Goal: Task Accomplishment & Management: Use online tool/utility

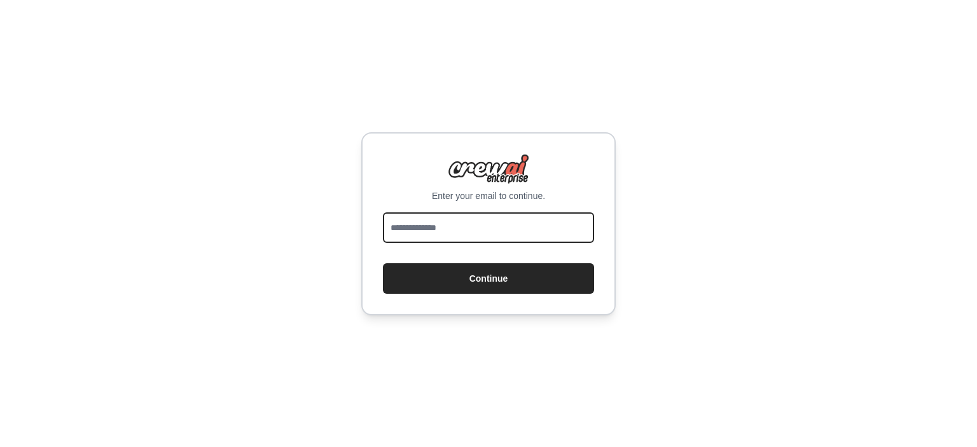
click at [507, 232] on input "email" at bounding box center [488, 227] width 211 height 31
type input "**********"
click at [383, 263] on button "Continue" at bounding box center [488, 278] width 211 height 31
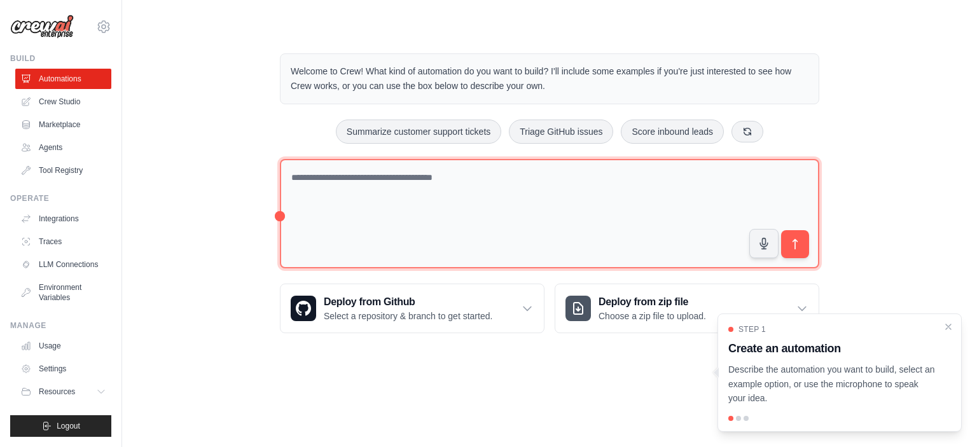
click at [377, 195] on textarea at bounding box center [549, 214] width 539 height 110
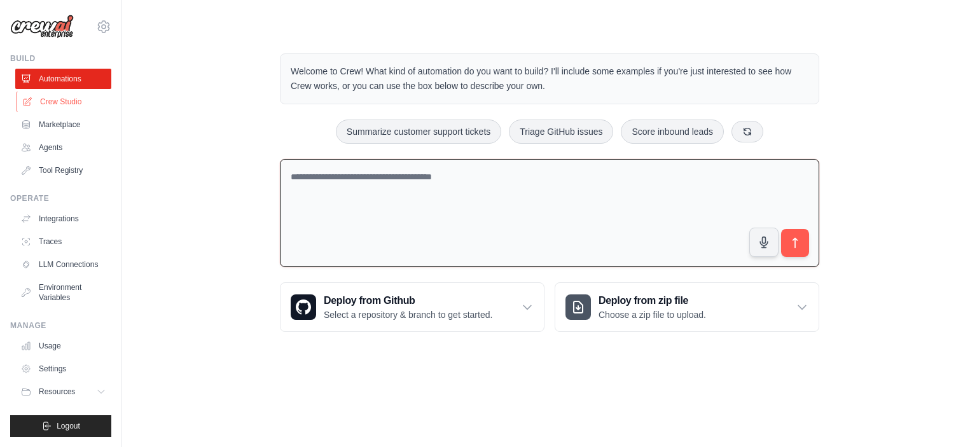
click at [55, 106] on link "Crew Studio" at bounding box center [65, 102] width 96 height 20
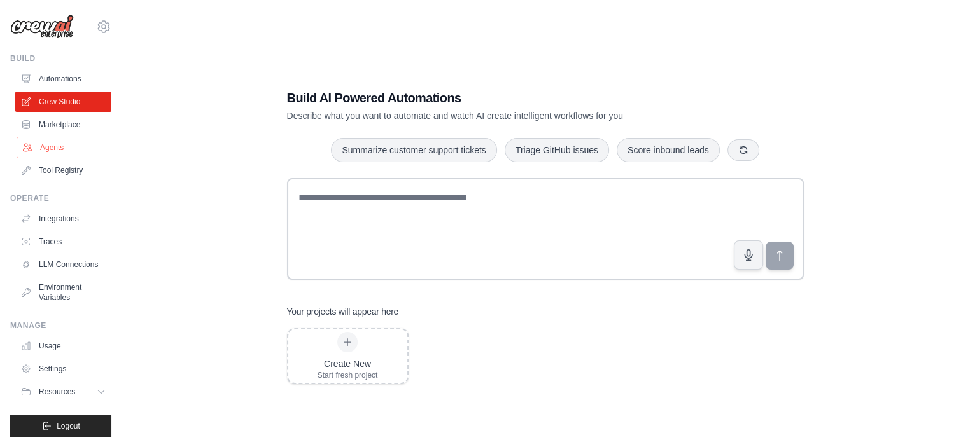
click at [60, 148] on link "Agents" at bounding box center [65, 147] width 96 height 20
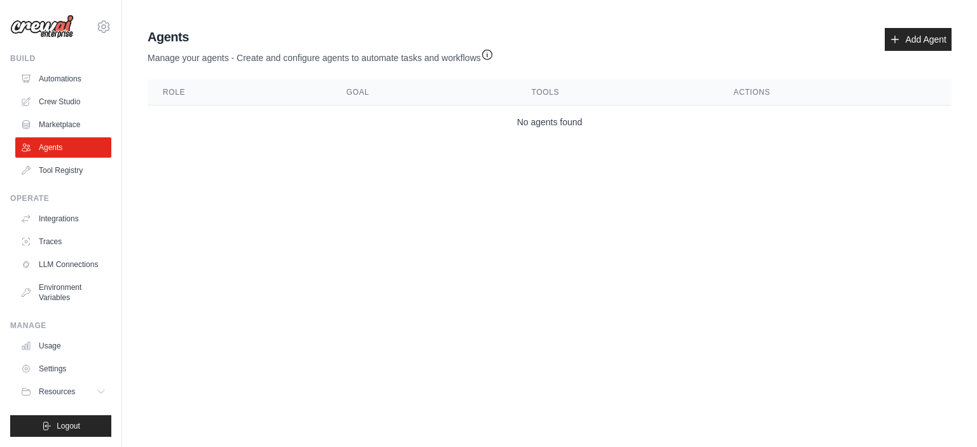
click at [914, 26] on div "Agents Manage your agents - Create and configure agents to automate tasks and w…" at bounding box center [549, 83] width 814 height 121
click at [914, 34] on link "Add Agent" at bounding box center [918, 39] width 67 height 23
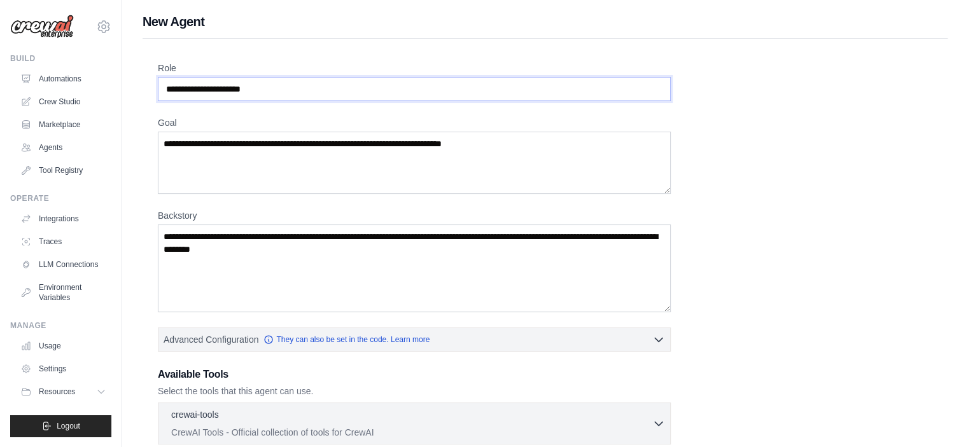
click at [260, 84] on input "Role" at bounding box center [414, 89] width 513 height 24
click at [65, 222] on link "Integrations" at bounding box center [65, 219] width 96 height 20
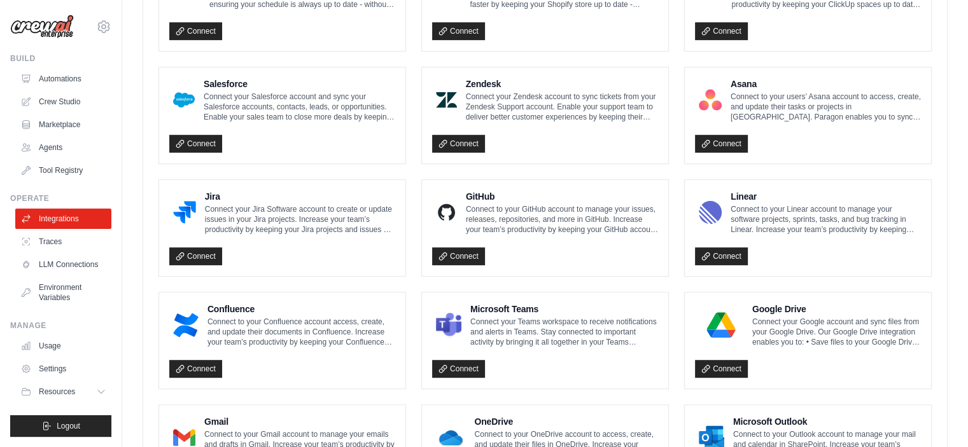
scroll to position [746, 0]
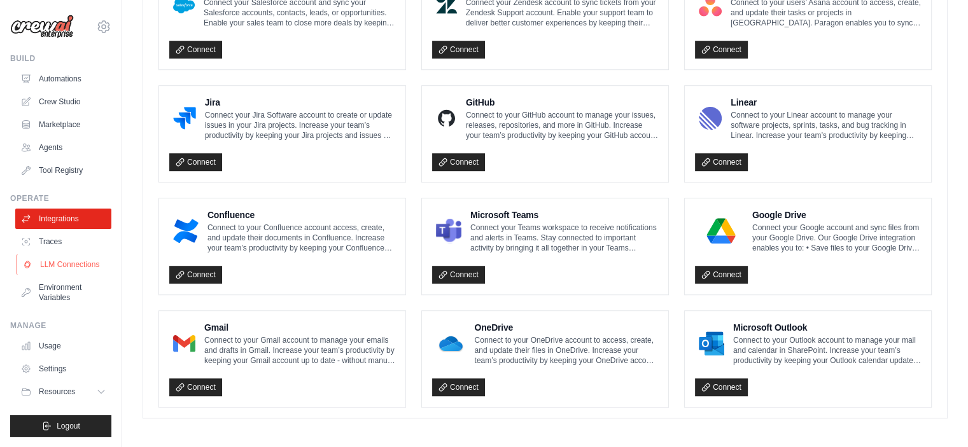
click at [50, 265] on link "LLM Connections" at bounding box center [65, 264] width 96 height 20
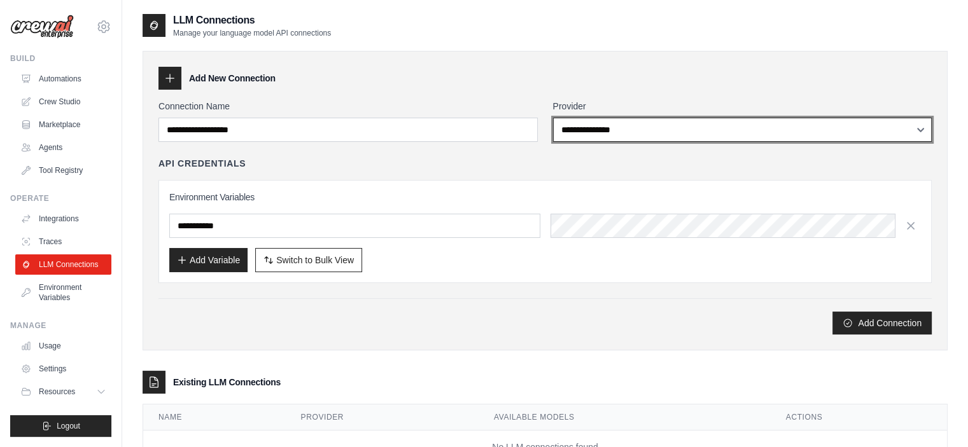
click at [699, 141] on select "**********" at bounding box center [742, 130] width 379 height 24
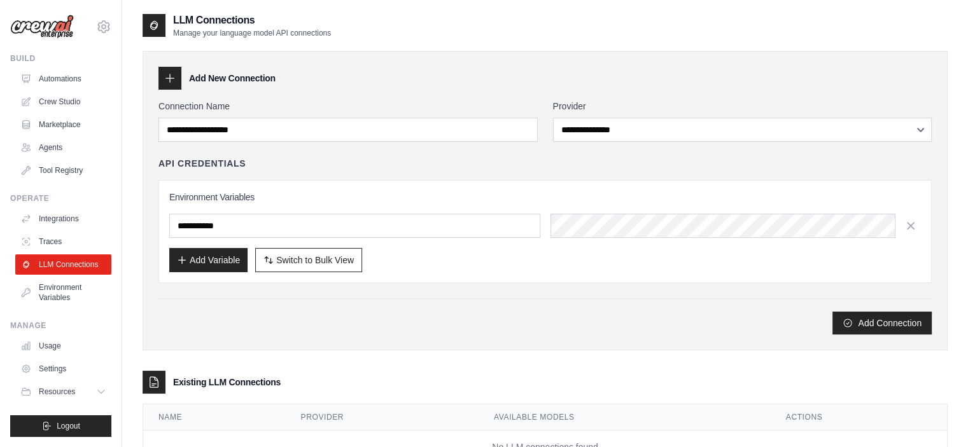
click at [302, 300] on div "Add Connection" at bounding box center [544, 316] width 773 height 36
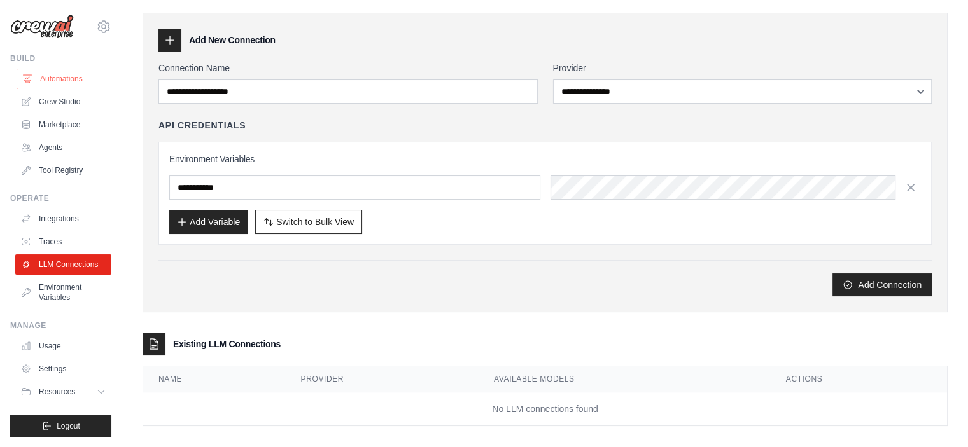
scroll to position [33, 0]
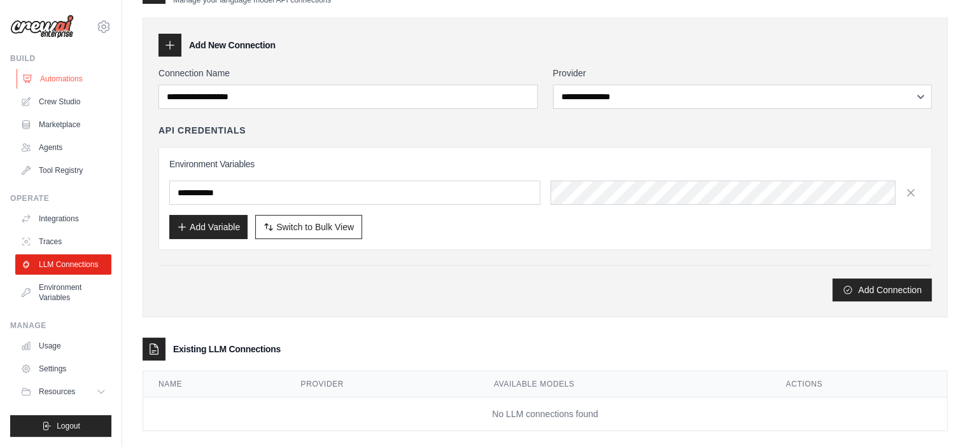
click at [72, 77] on link "Automations" at bounding box center [65, 79] width 96 height 20
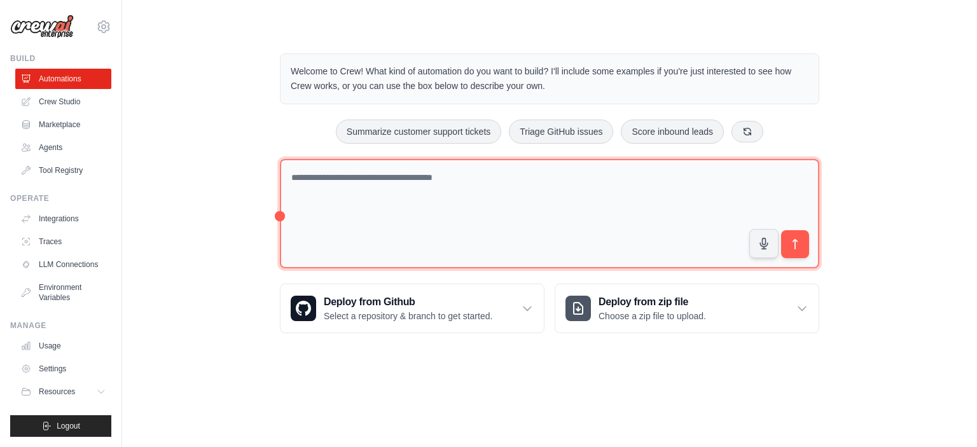
click at [369, 177] on textarea at bounding box center [549, 214] width 539 height 110
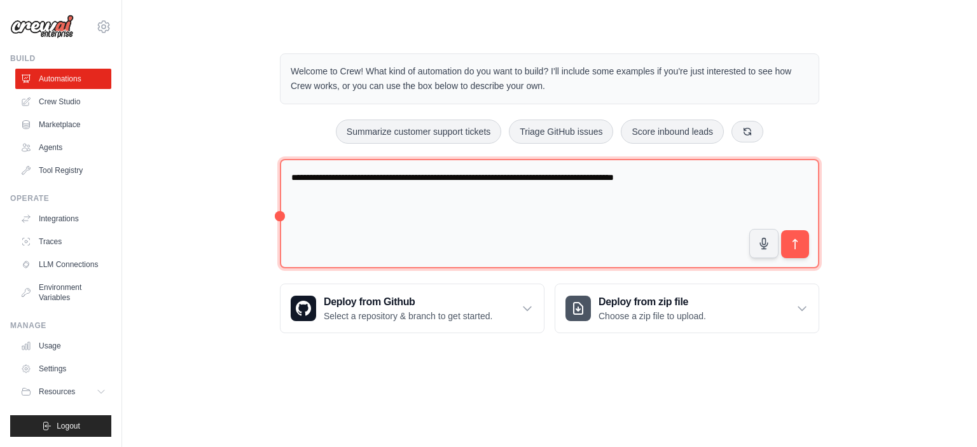
type textarea "**********"
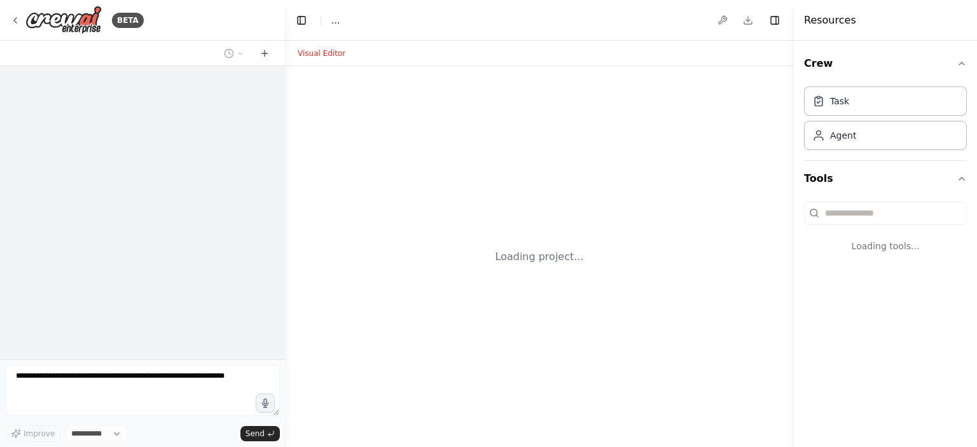
select select "****"
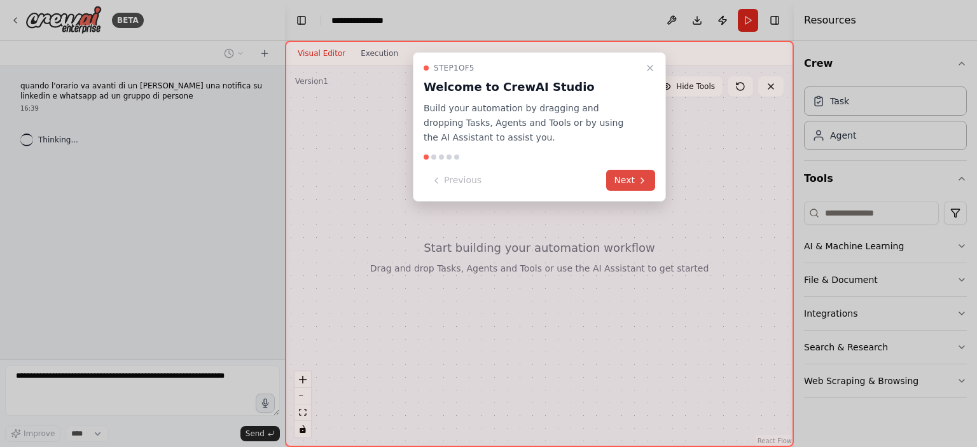
click at [626, 182] on button "Next" at bounding box center [630, 180] width 49 height 21
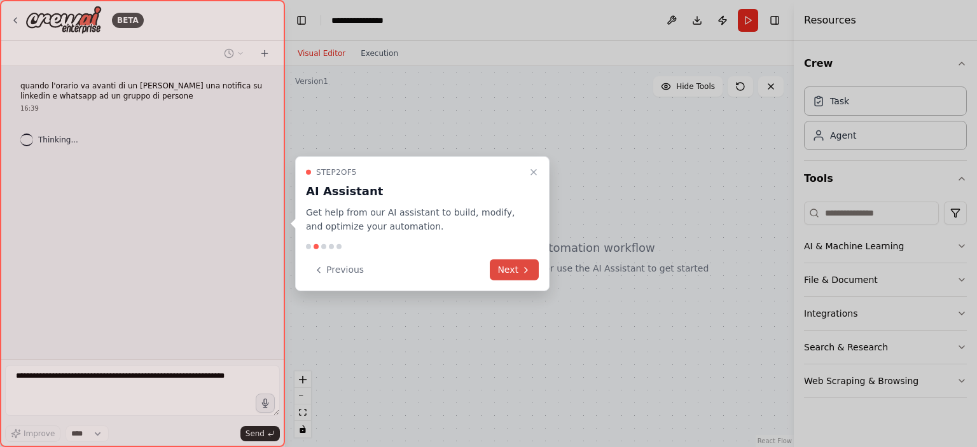
click at [514, 264] on button "Next" at bounding box center [514, 270] width 49 height 21
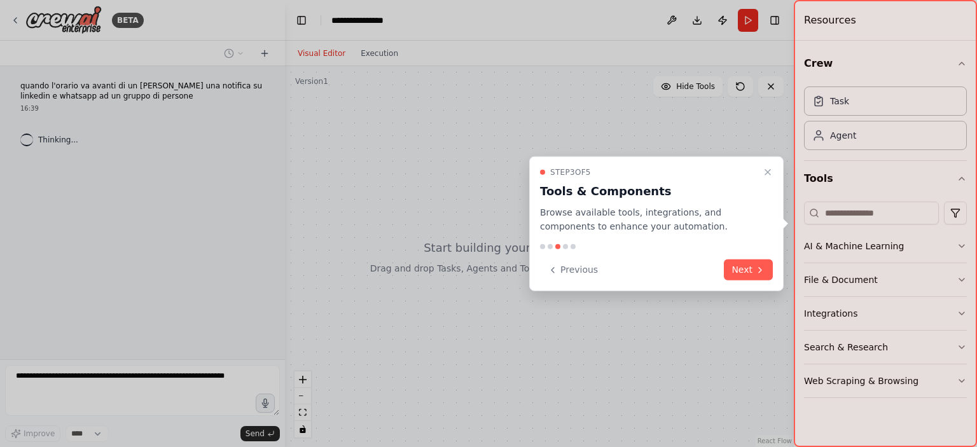
click at [753, 267] on button "Next" at bounding box center [748, 270] width 49 height 21
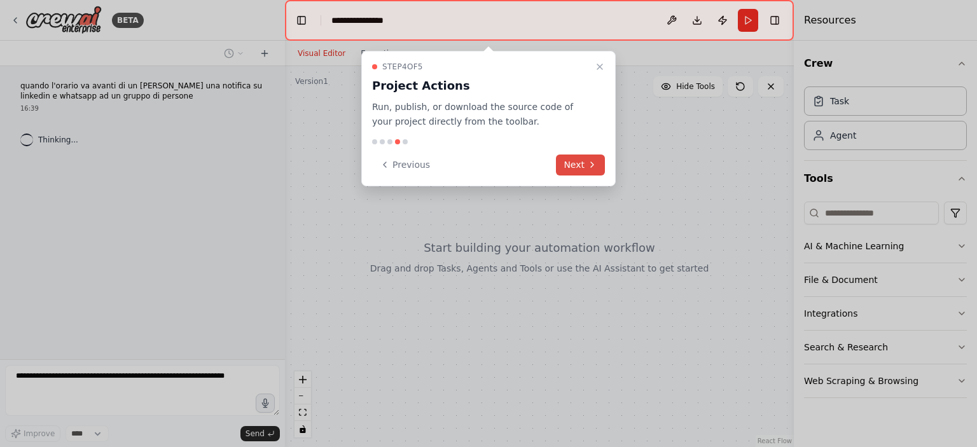
click at [581, 160] on button "Next" at bounding box center [580, 165] width 49 height 21
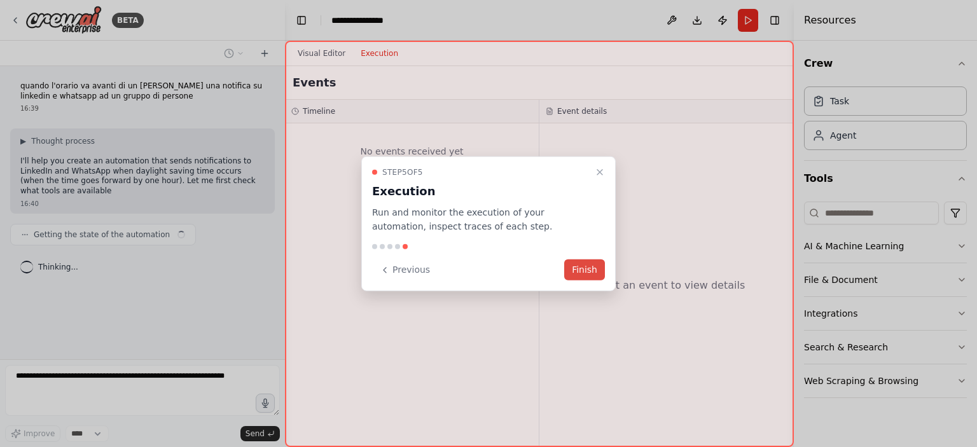
click at [586, 277] on button "Finish" at bounding box center [584, 270] width 41 height 21
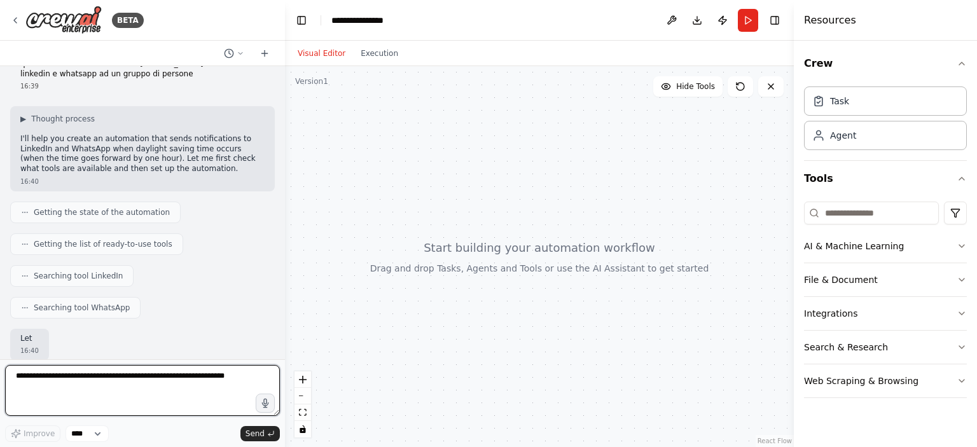
scroll to position [96, 0]
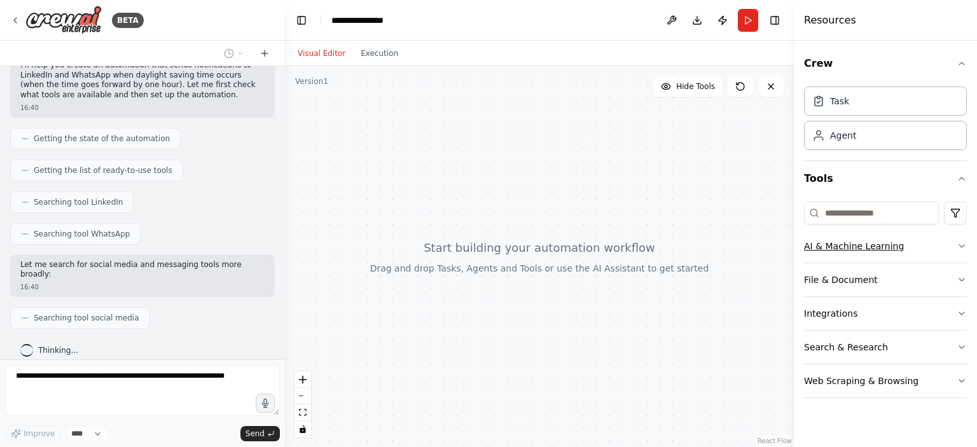
click at [964, 247] on icon "button" at bounding box center [962, 246] width 10 height 10
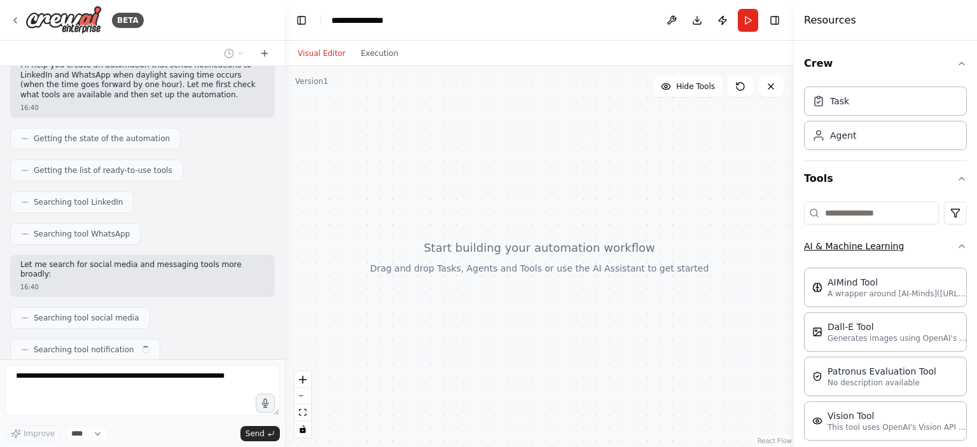
scroll to position [127, 0]
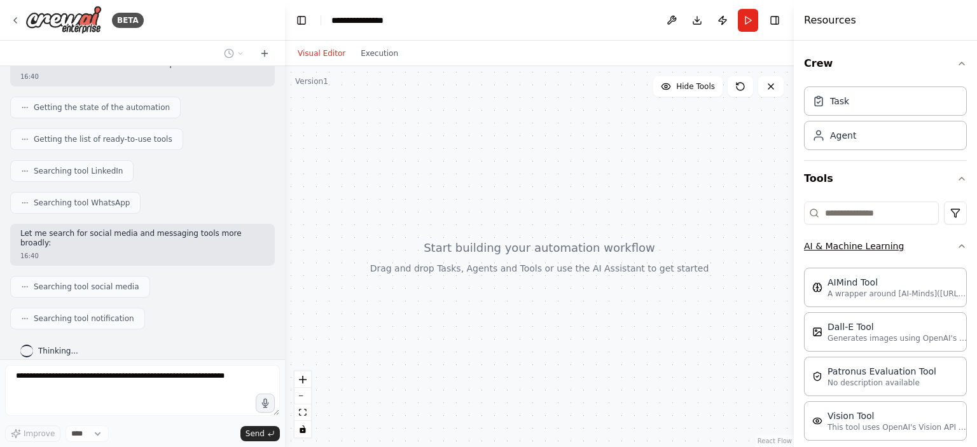
click at [957, 246] on icon "button" at bounding box center [962, 246] width 10 height 10
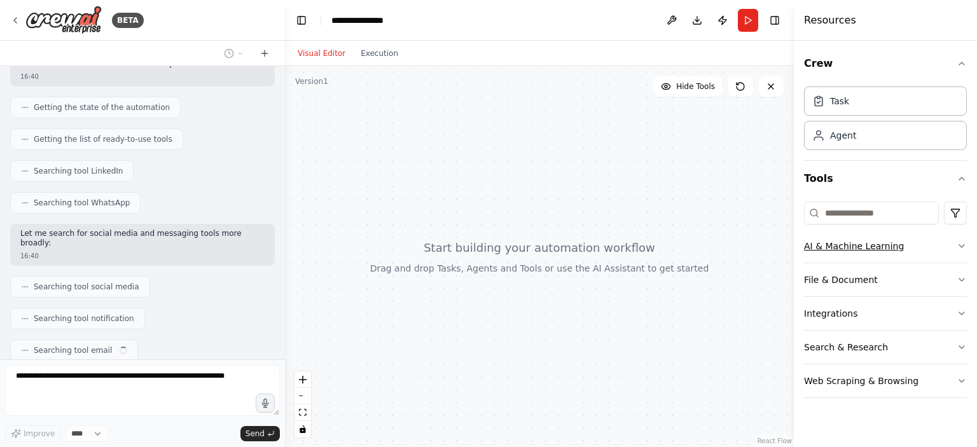
scroll to position [159, 0]
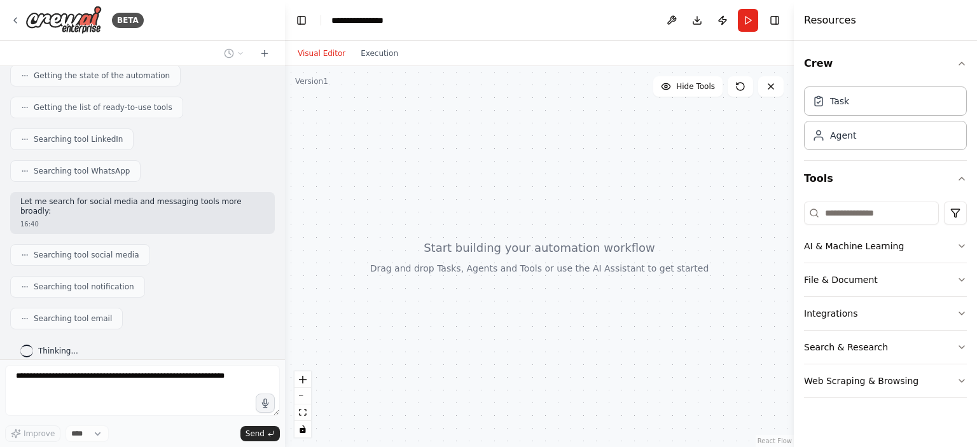
click at [968, 382] on div "Crew Task Agent Tools AI & Machine Learning File & Document Integrations Search…" at bounding box center [885, 244] width 183 height 406
click at [964, 382] on icon "button" at bounding box center [962, 381] width 10 height 10
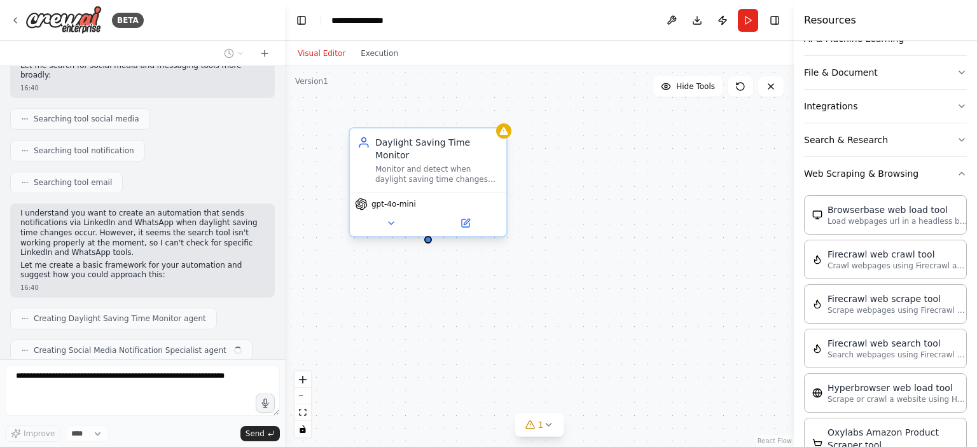
scroll to position [326, 0]
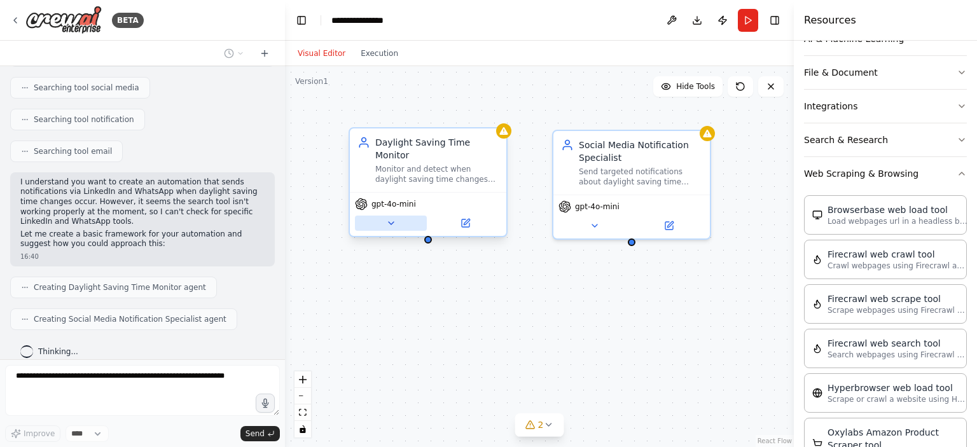
click at [401, 216] on button at bounding box center [391, 223] width 72 height 15
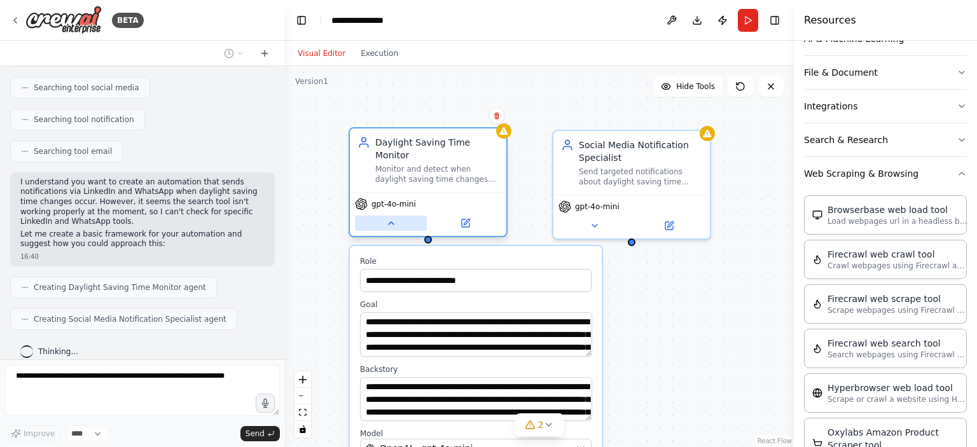
scroll to position [358, 0]
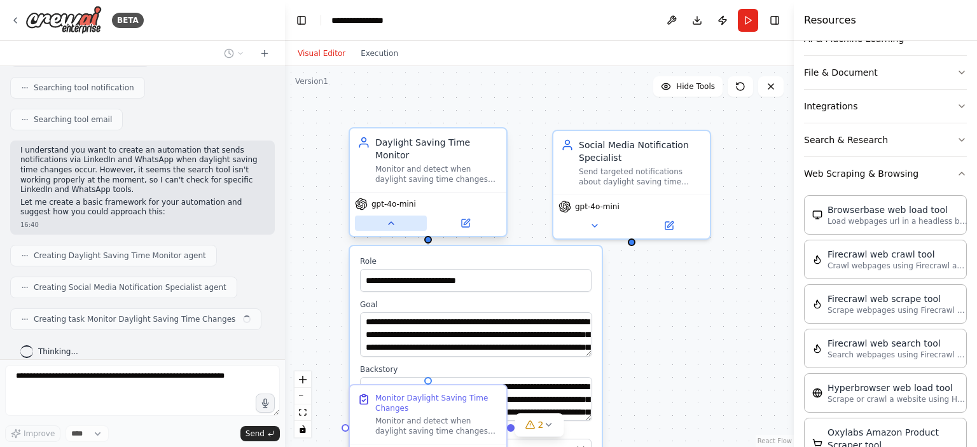
click at [401, 216] on button at bounding box center [391, 223] width 72 height 15
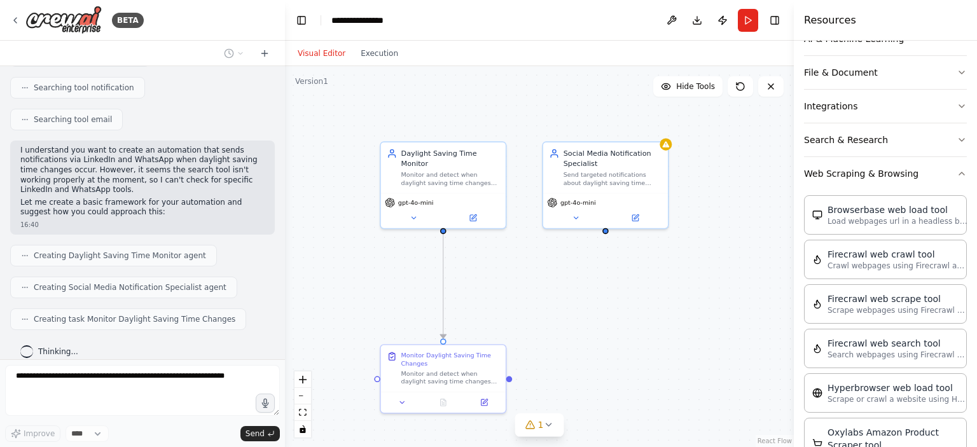
drag, startPoint x: 591, startPoint y: 322, endPoint x: 578, endPoint y: 299, distance: 26.5
click at [578, 299] on div ".deletable-edge-delete-btn { width: 20px; height: 20px; border: 0px solid #ffff…" at bounding box center [539, 256] width 509 height 381
